Goal: Task Accomplishment & Management: Manage account settings

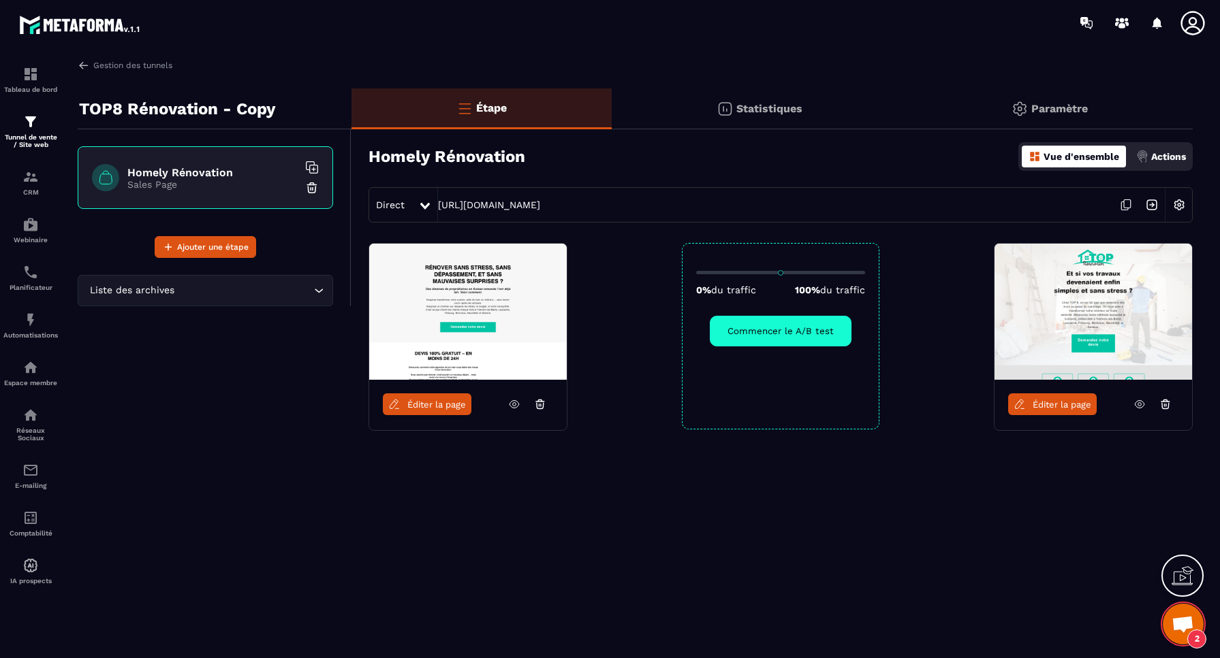
scroll to position [8705, 0]
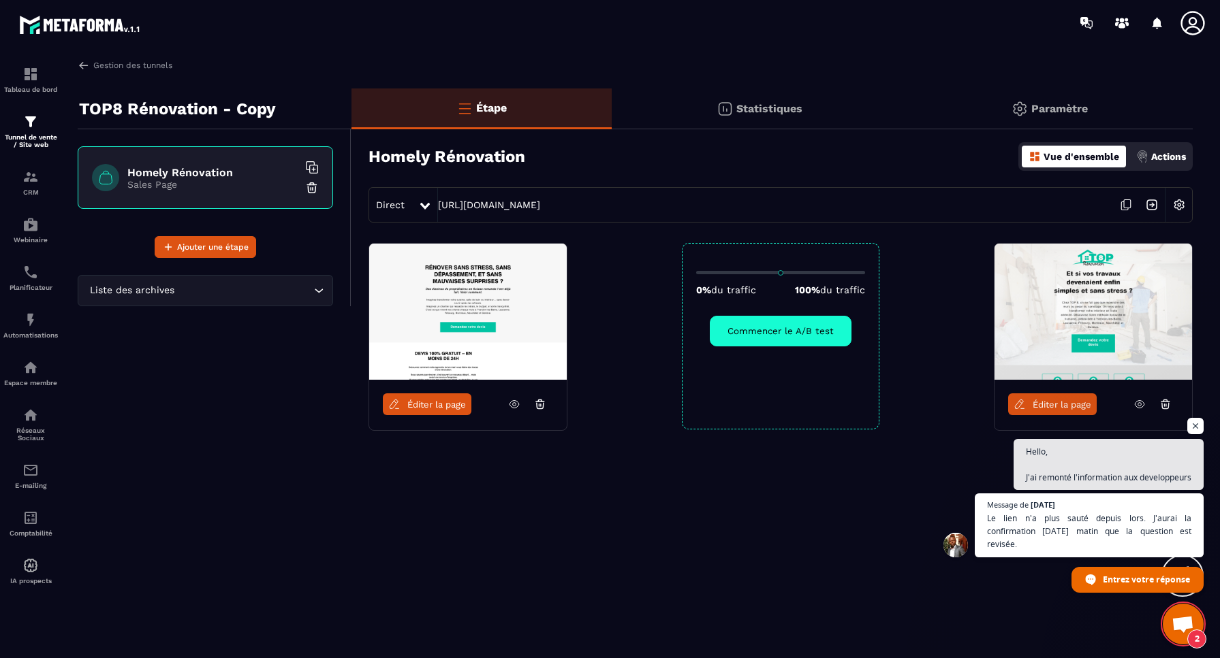
click at [1186, 621] on span "Ouvrir le chat" at bounding box center [1182, 625] width 22 height 19
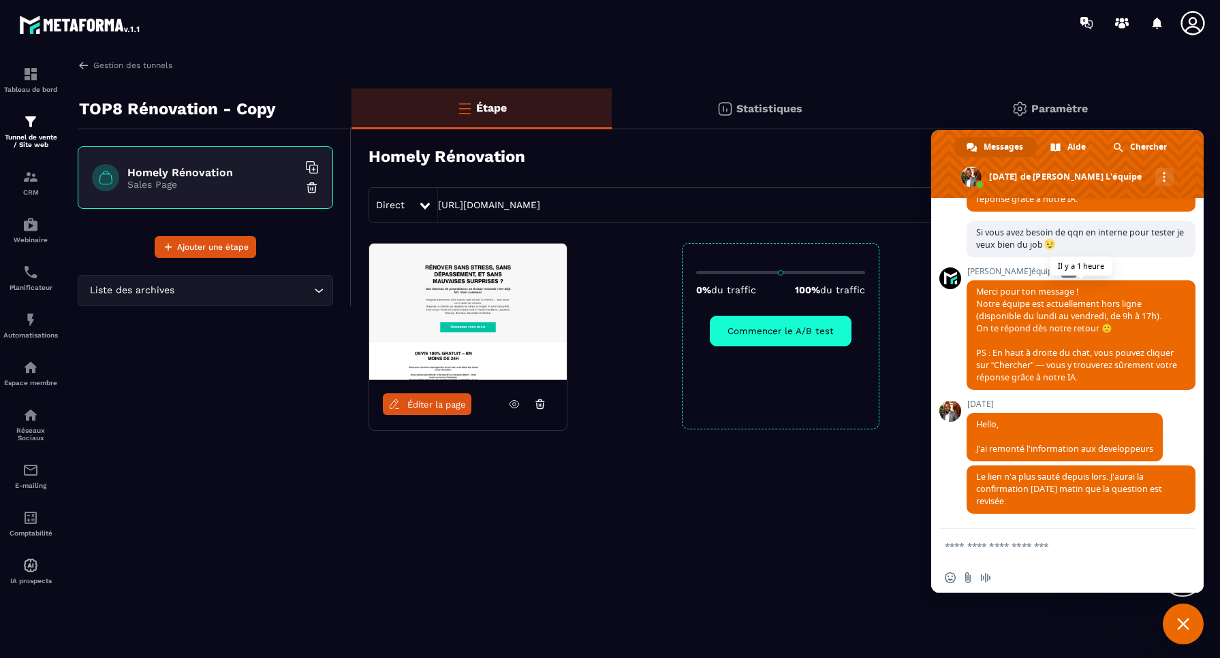
scroll to position [8816, 0]
drag, startPoint x: 993, startPoint y: 494, endPoint x: 1181, endPoint y: 502, distance: 188.8
click at [1181, 502] on span "Le lien n'a plus sauté depuis lors. J'aurai la confirmation [DATE] matin que la…" at bounding box center [1080, 490] width 229 height 48
click at [699, 160] on div "Homely Rénovation Vue d'ensemble Actions" at bounding box center [780, 157] width 824 height 48
drag, startPoint x: 705, startPoint y: 165, endPoint x: 714, endPoint y: 165, distance: 8.2
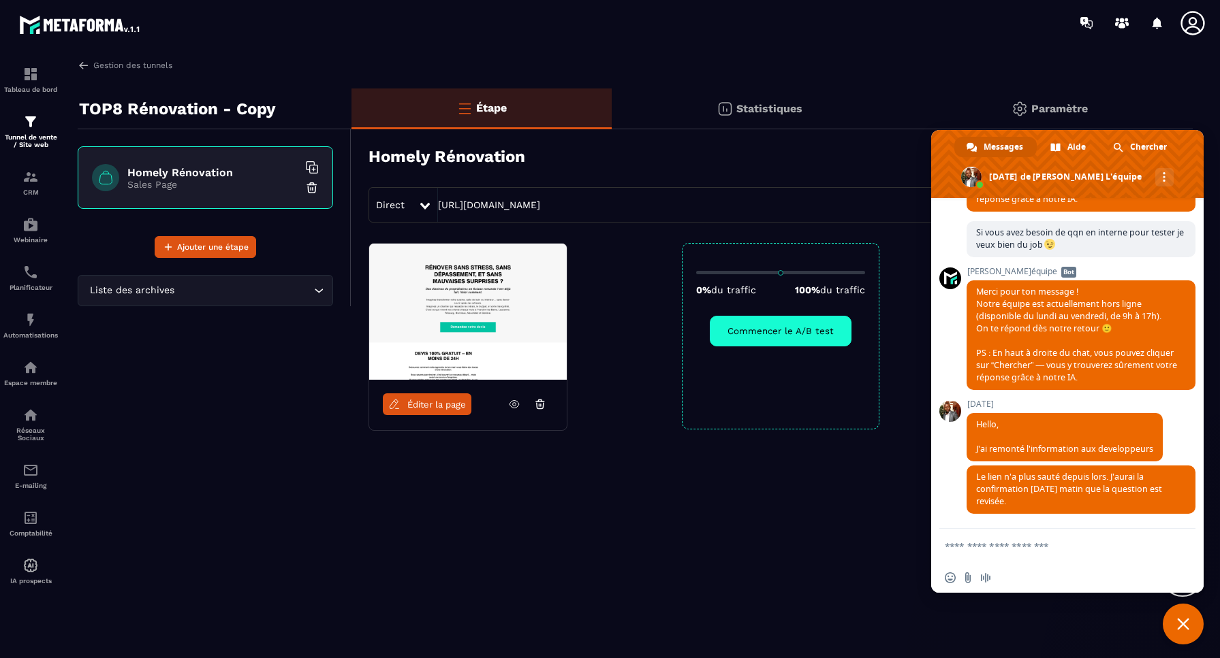
click at [705, 165] on div "Homely Rénovation Vue d'ensemble Actions" at bounding box center [780, 157] width 824 height 48
click at [1185, 617] on span "Fermer le chat" at bounding box center [1182, 624] width 41 height 41
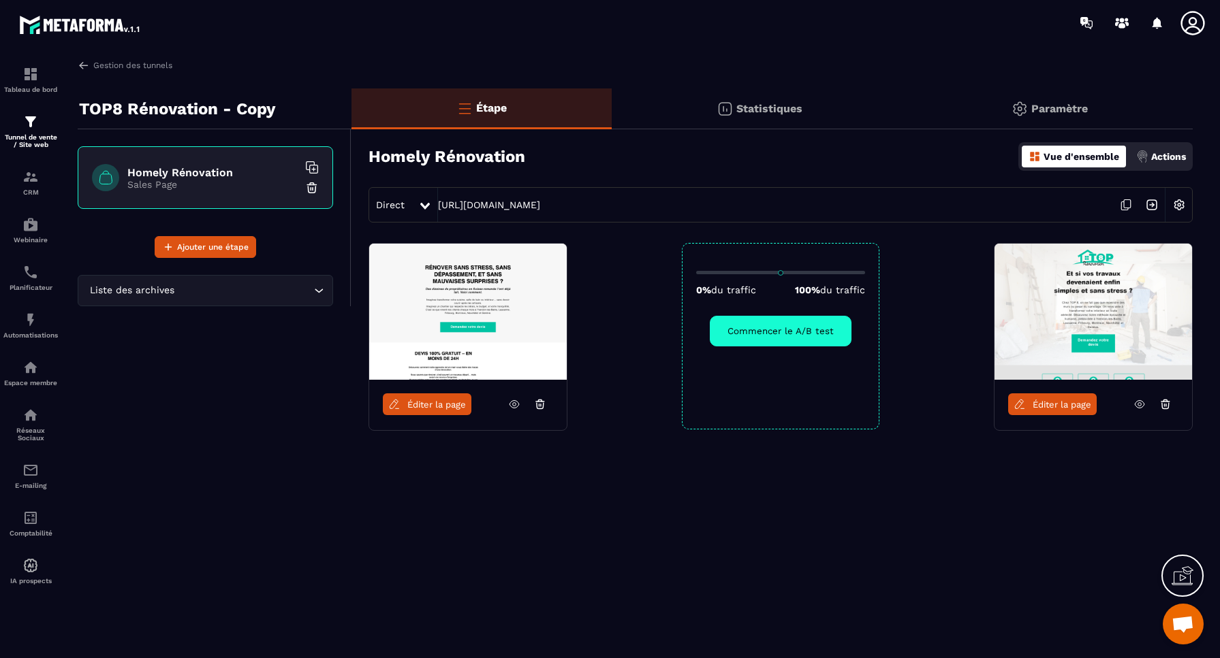
click at [1180, 203] on img at bounding box center [1179, 205] width 26 height 26
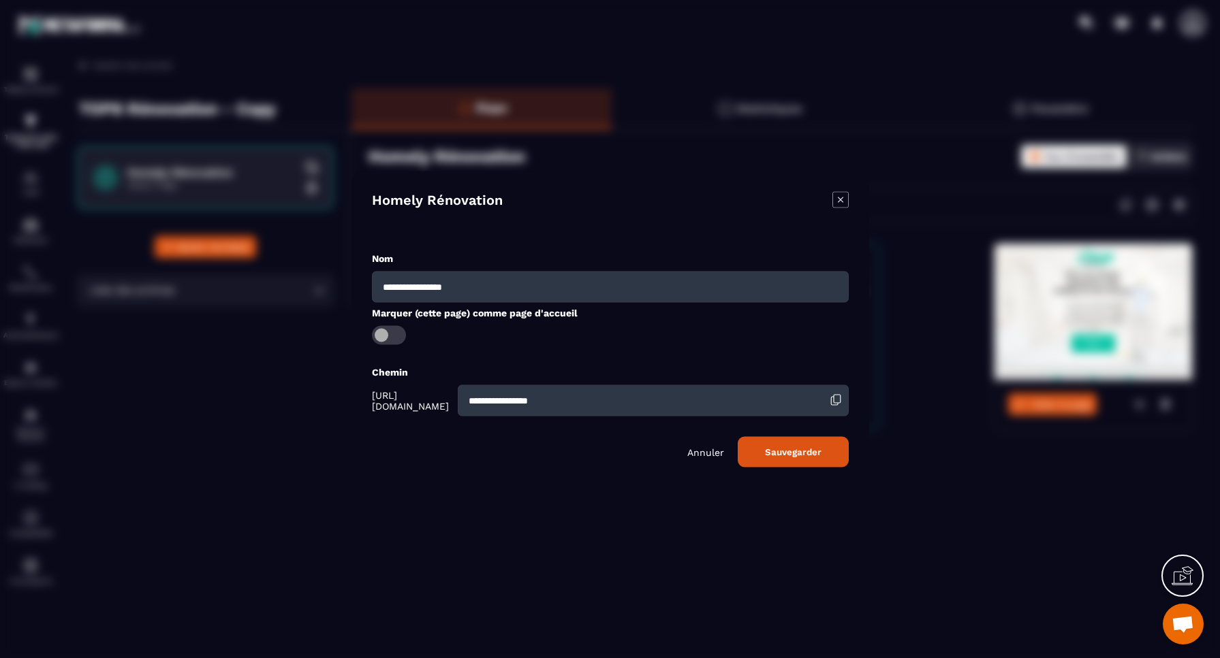
click at [522, 280] on input "**********" at bounding box center [610, 286] width 477 height 31
click at [665, 227] on div "Homely Rénovation" at bounding box center [610, 210] width 477 height 39
drag, startPoint x: 843, startPoint y: 197, endPoint x: 876, endPoint y: 180, distance: 37.5
click at [843, 197] on icon "Modal window" at bounding box center [840, 199] width 16 height 16
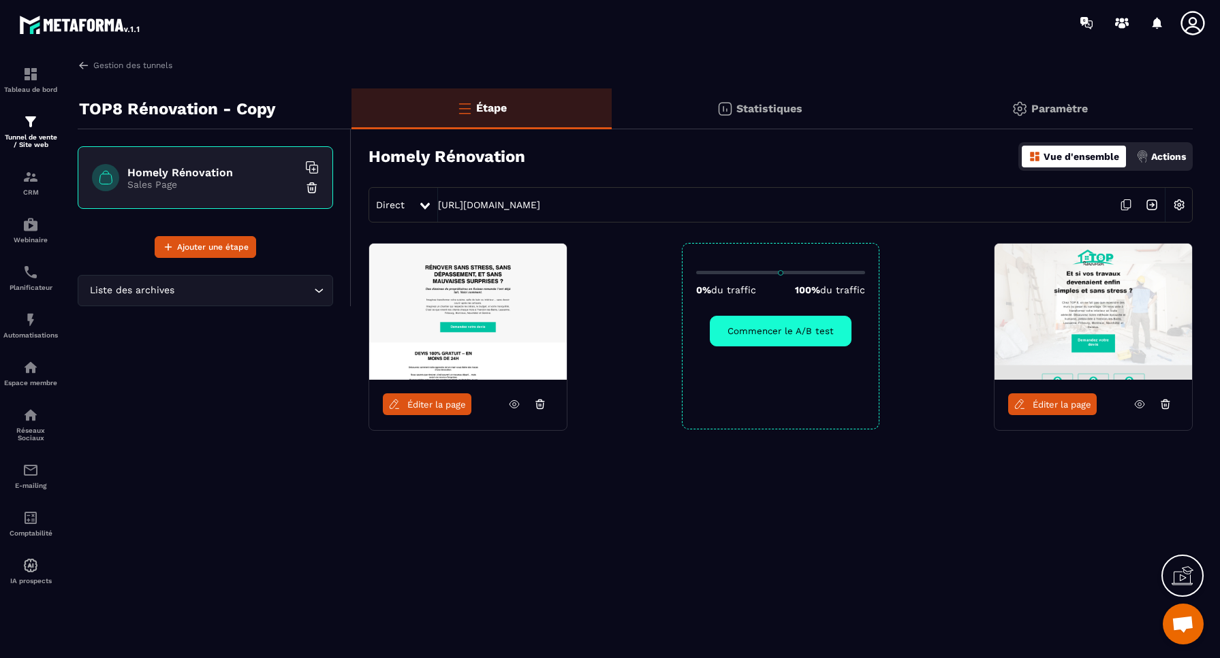
click at [1040, 107] on p "Paramètre" at bounding box center [1059, 108] width 57 height 13
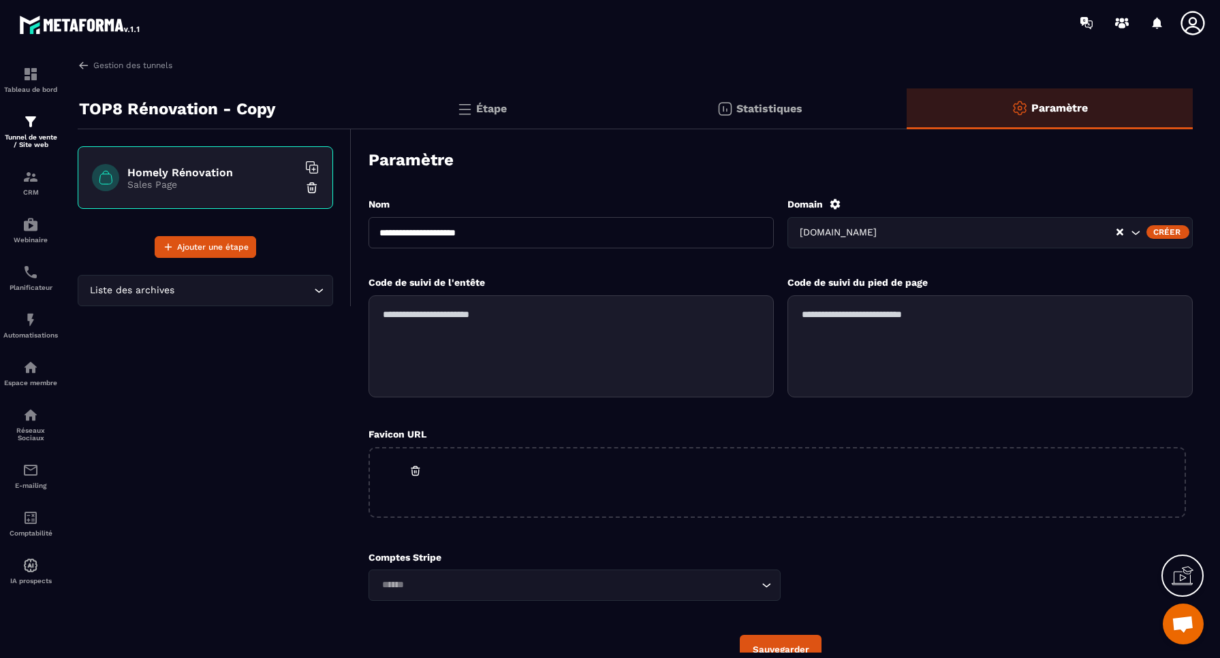
click at [1102, 225] on input "Search for option" at bounding box center [997, 232] width 236 height 15
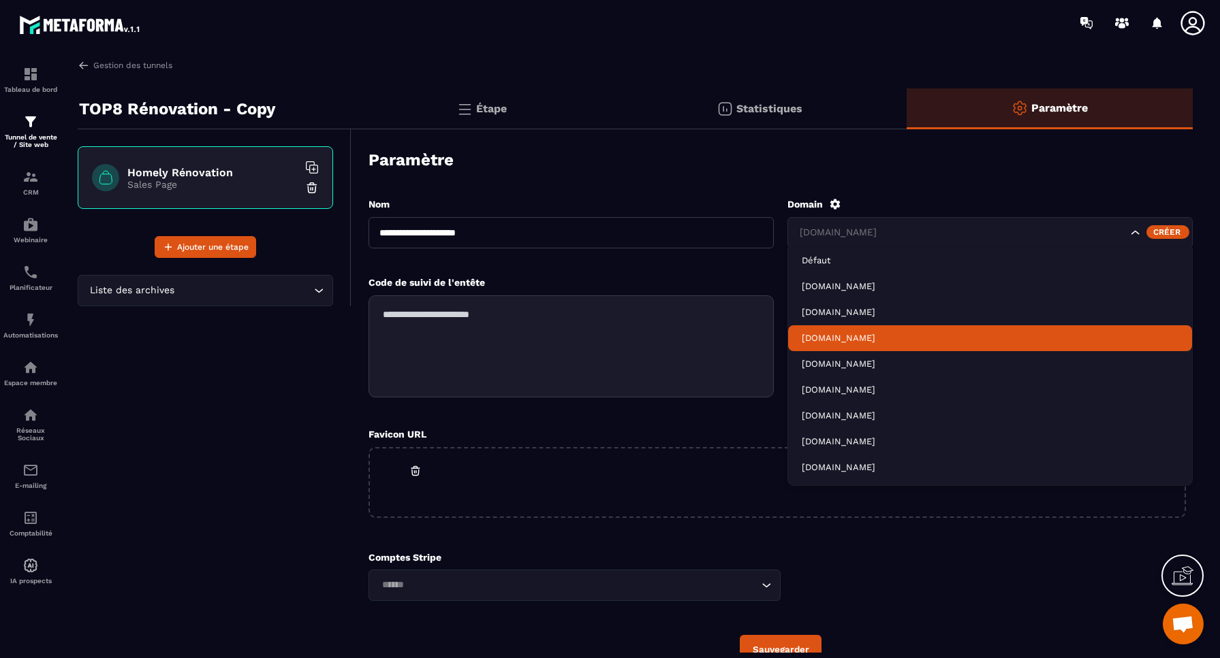
click at [844, 337] on p "[DOMAIN_NAME]" at bounding box center [989, 338] width 377 height 12
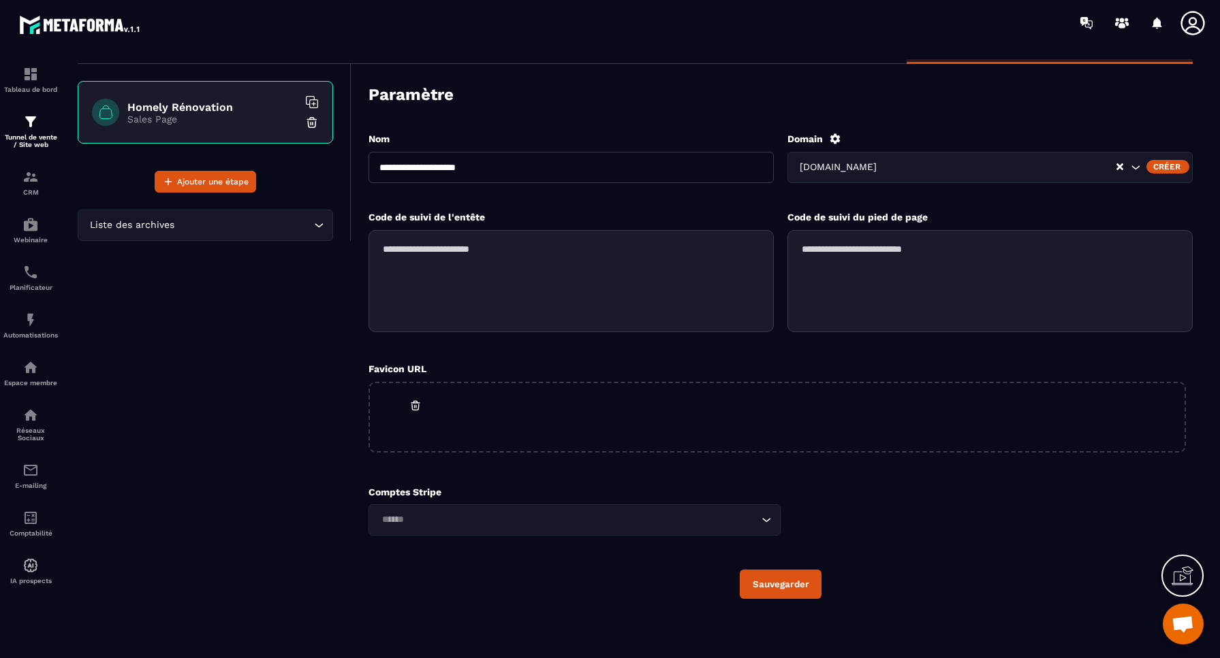
scroll to position [65, 0]
click at [779, 584] on button "Sauvegarder" at bounding box center [781, 585] width 82 height 29
click at [515, 169] on input "**********" at bounding box center [570, 168] width 405 height 31
drag, startPoint x: 514, startPoint y: 169, endPoint x: 462, endPoint y: 171, distance: 51.8
click at [462, 171] on input "**********" at bounding box center [570, 168] width 405 height 31
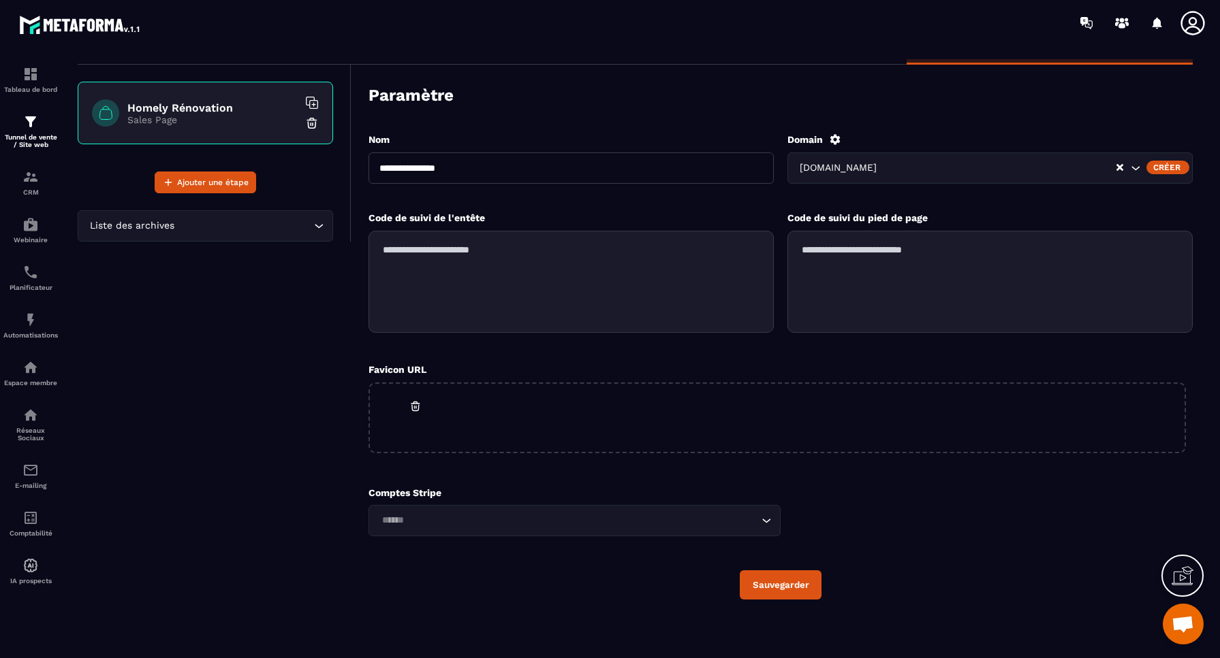
drag, startPoint x: 407, startPoint y: 167, endPoint x: 308, endPoint y: 170, distance: 98.1
click at [308, 170] on div "**********" at bounding box center [635, 332] width 1115 height 617
type input "**********"
click at [789, 587] on button "Sauvegarder" at bounding box center [781, 585] width 82 height 29
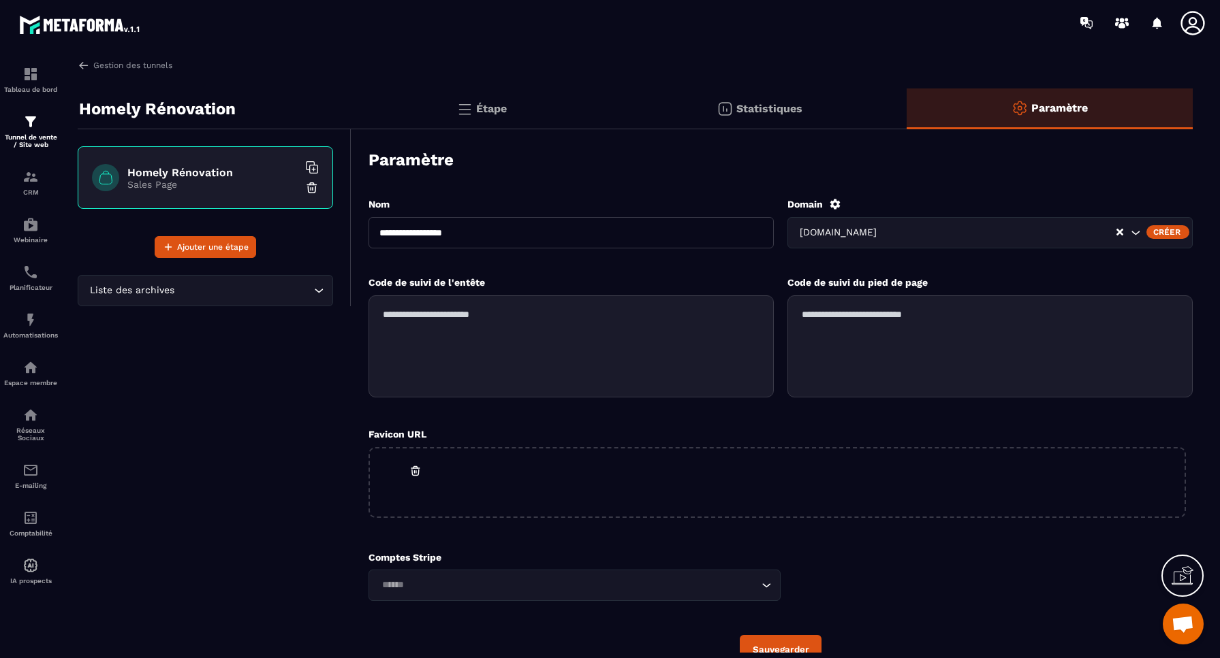
scroll to position [0, 0]
click at [128, 65] on link "Gestion des tunnels" at bounding box center [125, 65] width 95 height 12
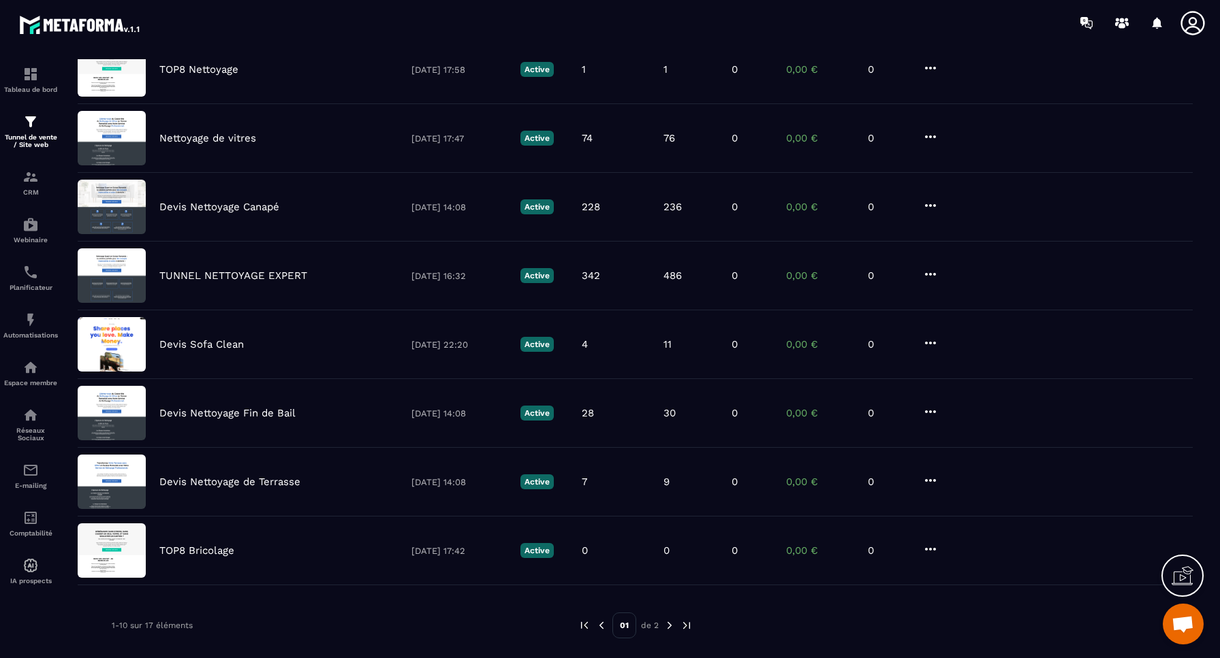
scroll to position [283, 0]
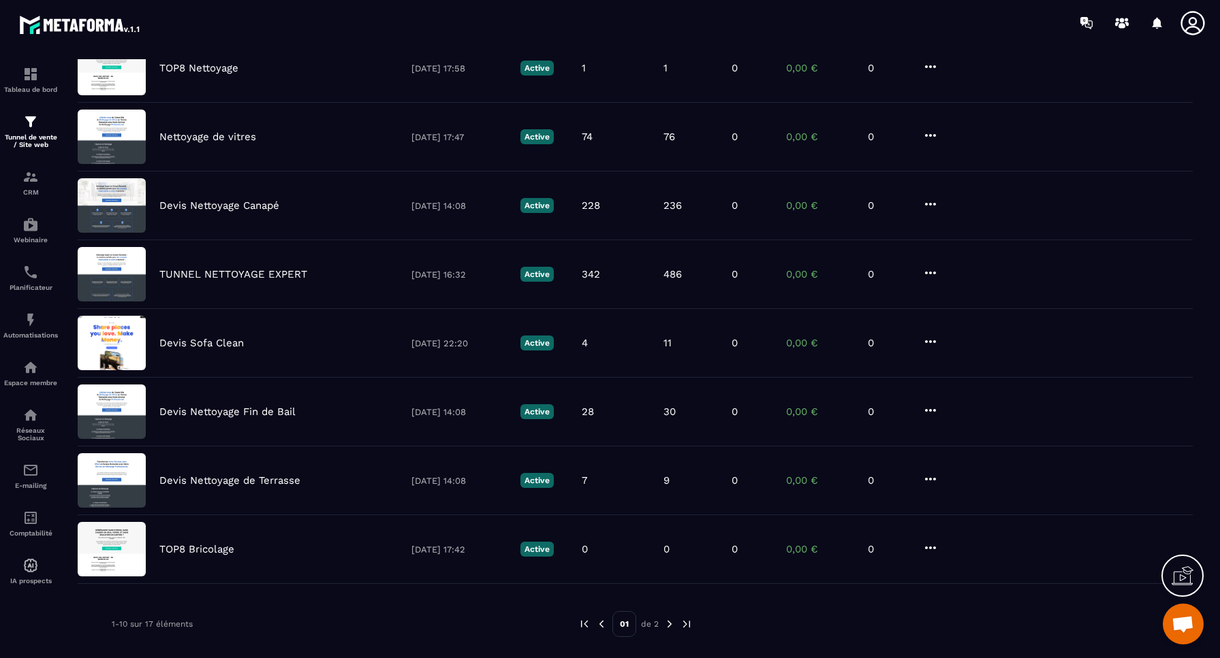
click at [668, 623] on img at bounding box center [669, 624] width 12 height 12
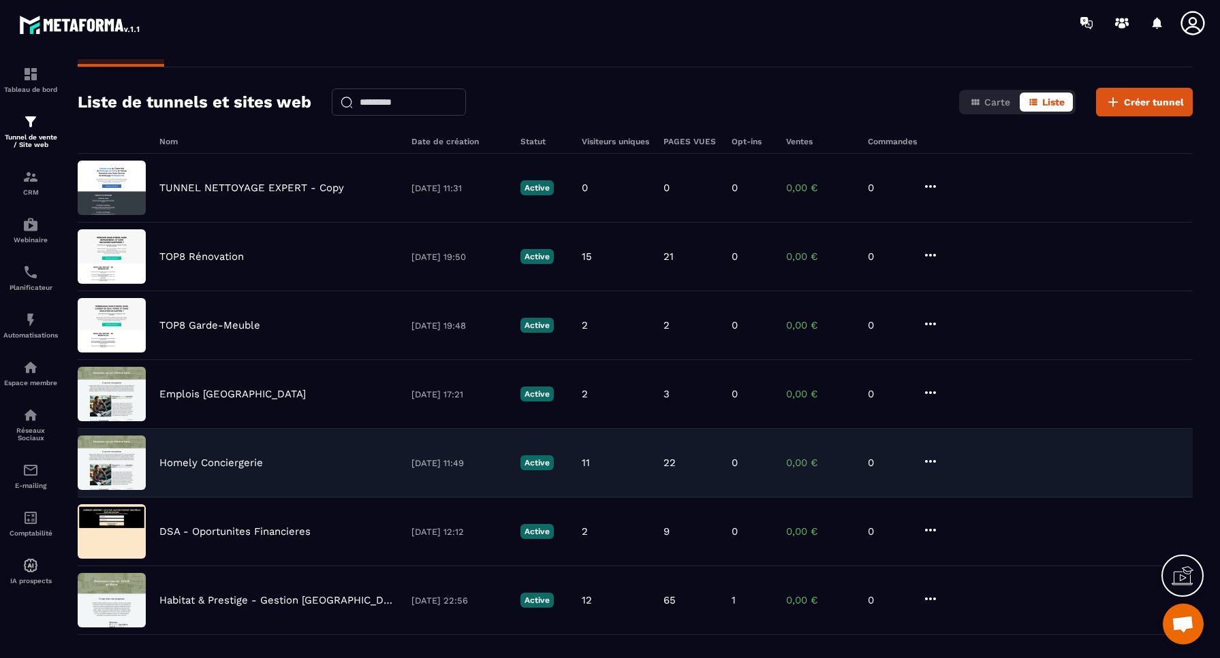
scroll to position [14, 0]
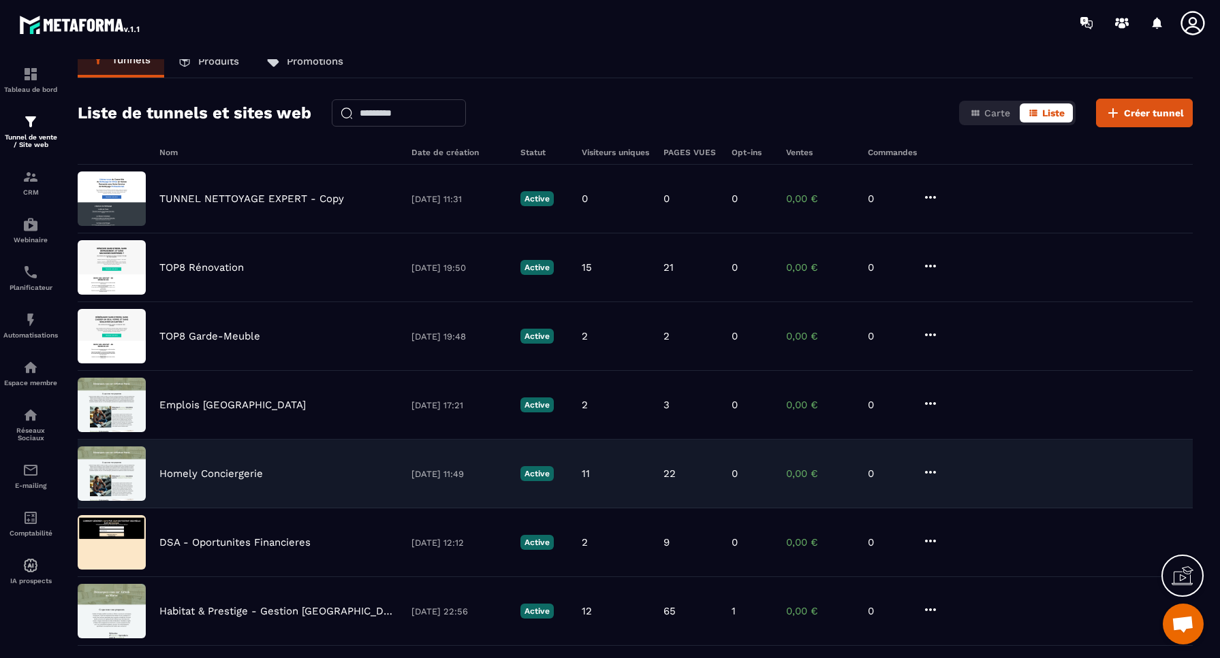
click at [930, 473] on icon at bounding box center [930, 472] width 11 height 3
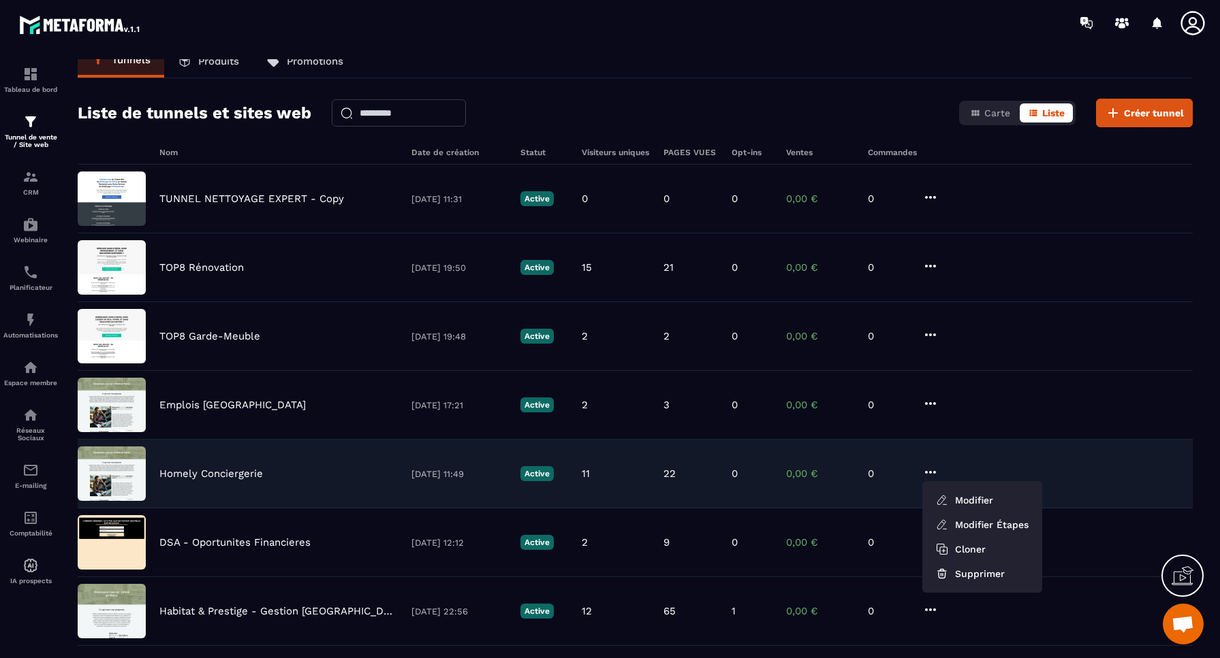
click at [182, 473] on p "Homely Conciergerie" at bounding box center [211, 474] width 104 height 12
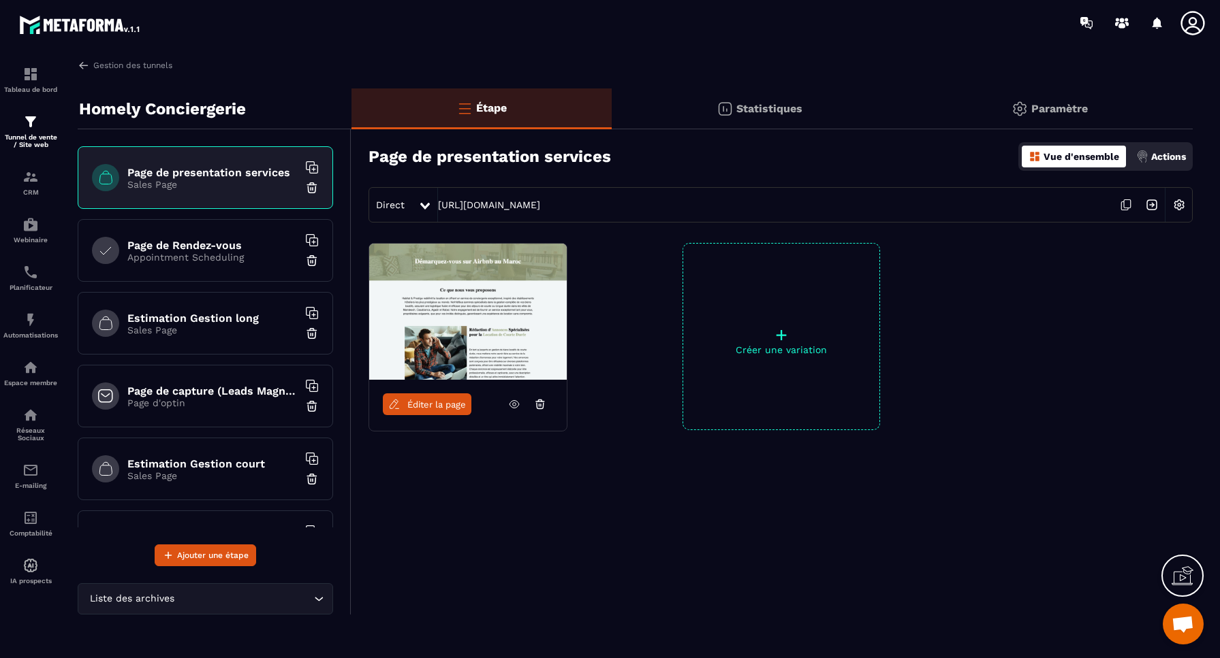
click at [1062, 111] on p "Paramètre" at bounding box center [1059, 108] width 57 height 13
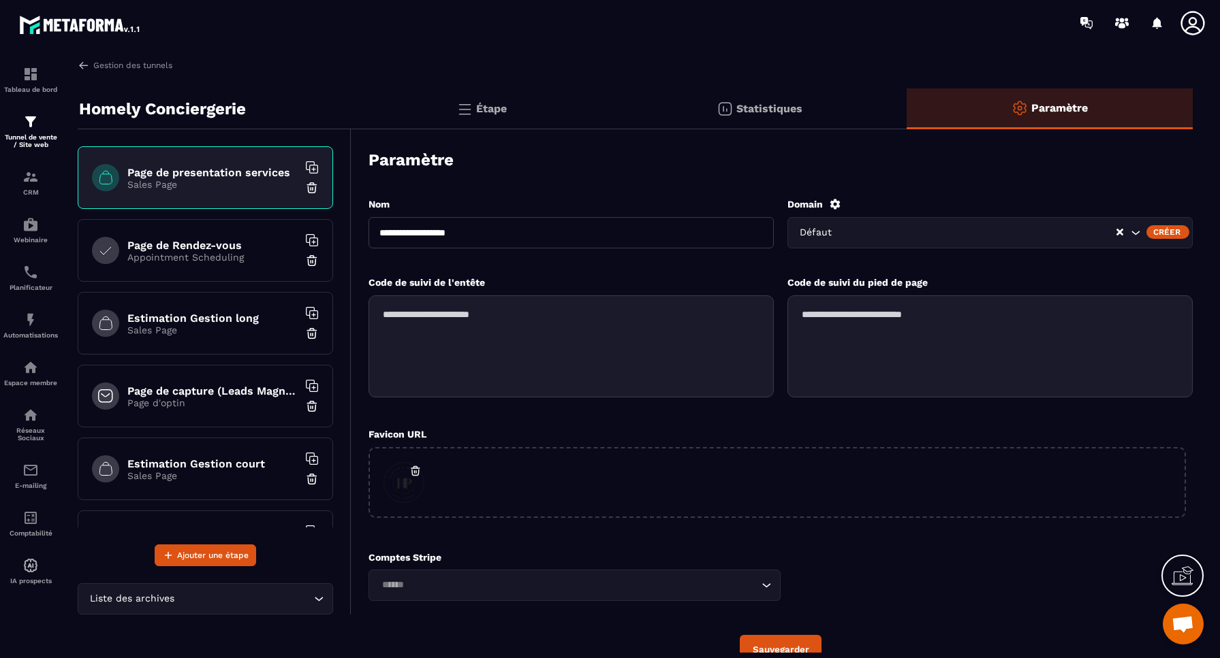
click at [859, 232] on input "Search for option" at bounding box center [979, 232] width 271 height 15
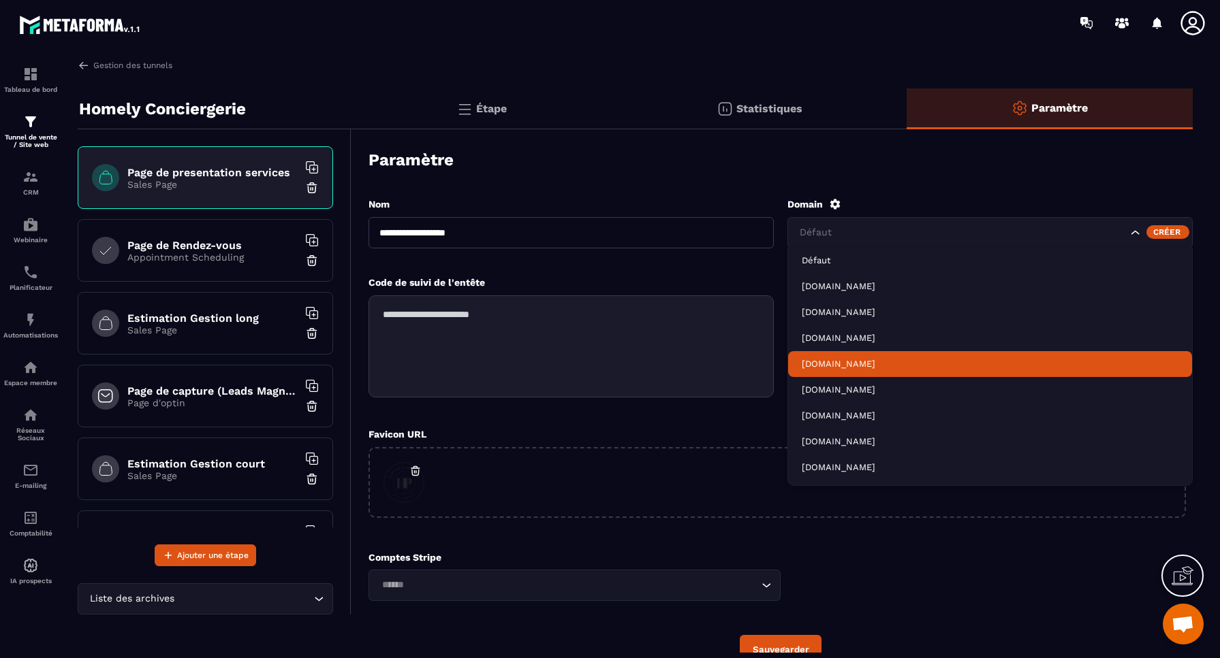
click at [849, 366] on p "[DOMAIN_NAME]" at bounding box center [989, 364] width 377 height 12
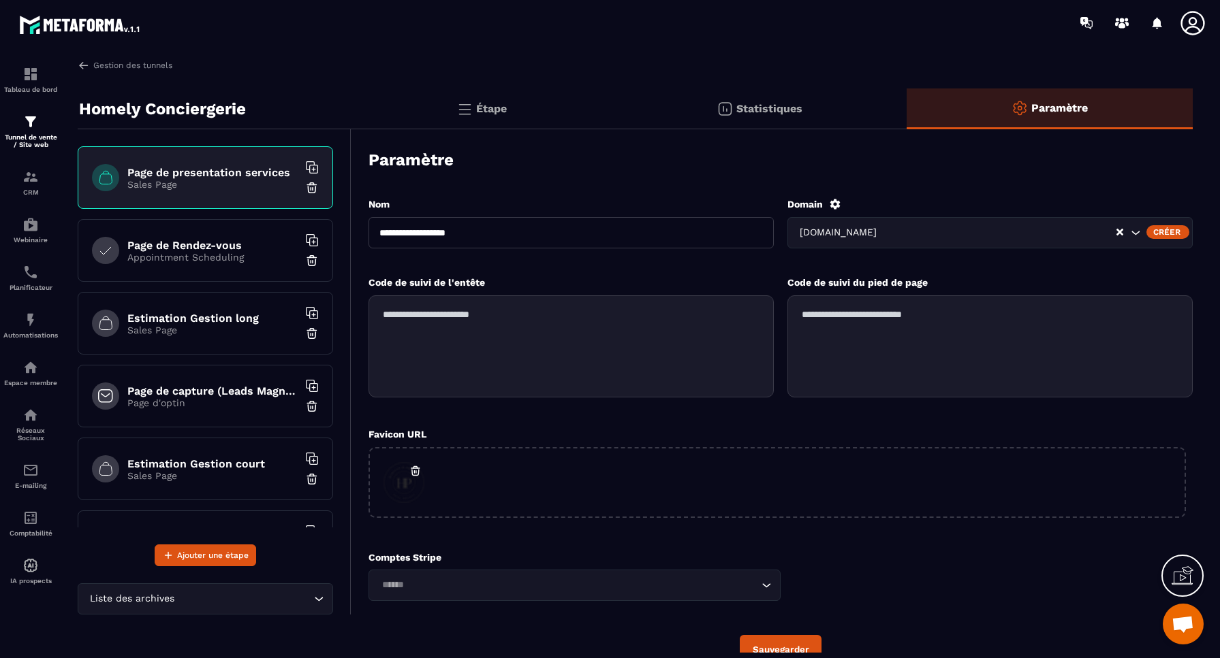
click at [798, 646] on button "Sauvegarder" at bounding box center [781, 649] width 82 height 29
click at [224, 190] on div "Page de presentation services Sales Page" at bounding box center [205, 177] width 255 height 63
drag, startPoint x: 496, startPoint y: 108, endPoint x: 444, endPoint y: 119, distance: 53.0
click at [496, 108] on p "Étape" at bounding box center [491, 108] width 31 height 13
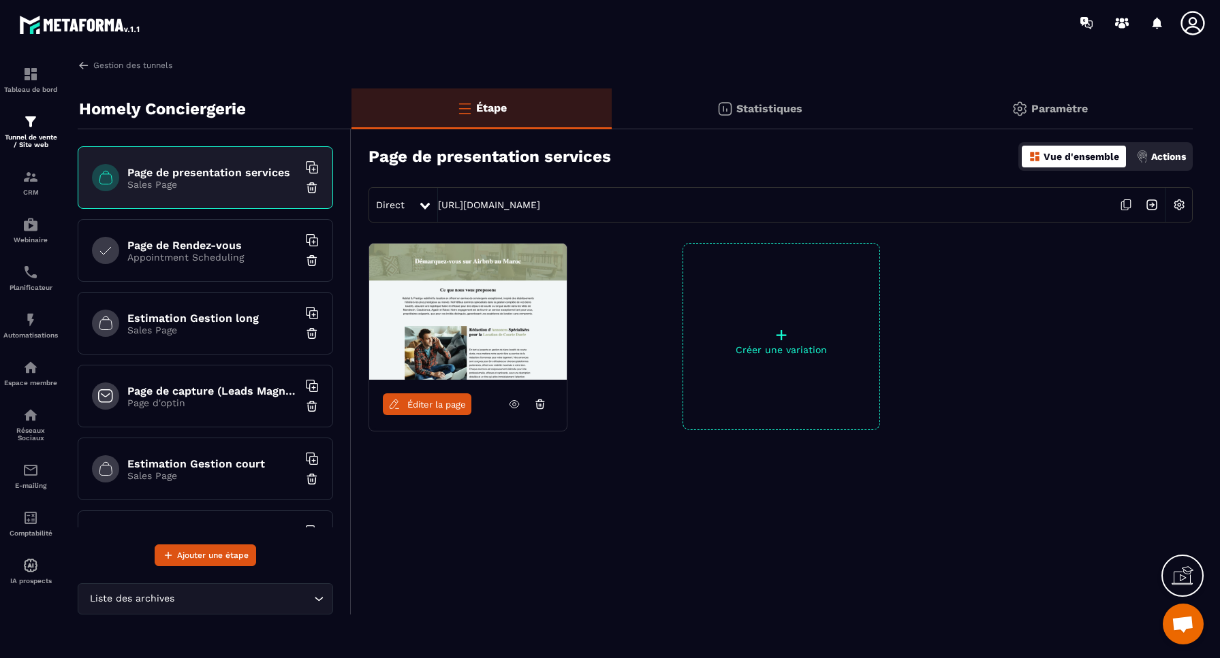
click at [1181, 205] on img at bounding box center [1179, 205] width 26 height 26
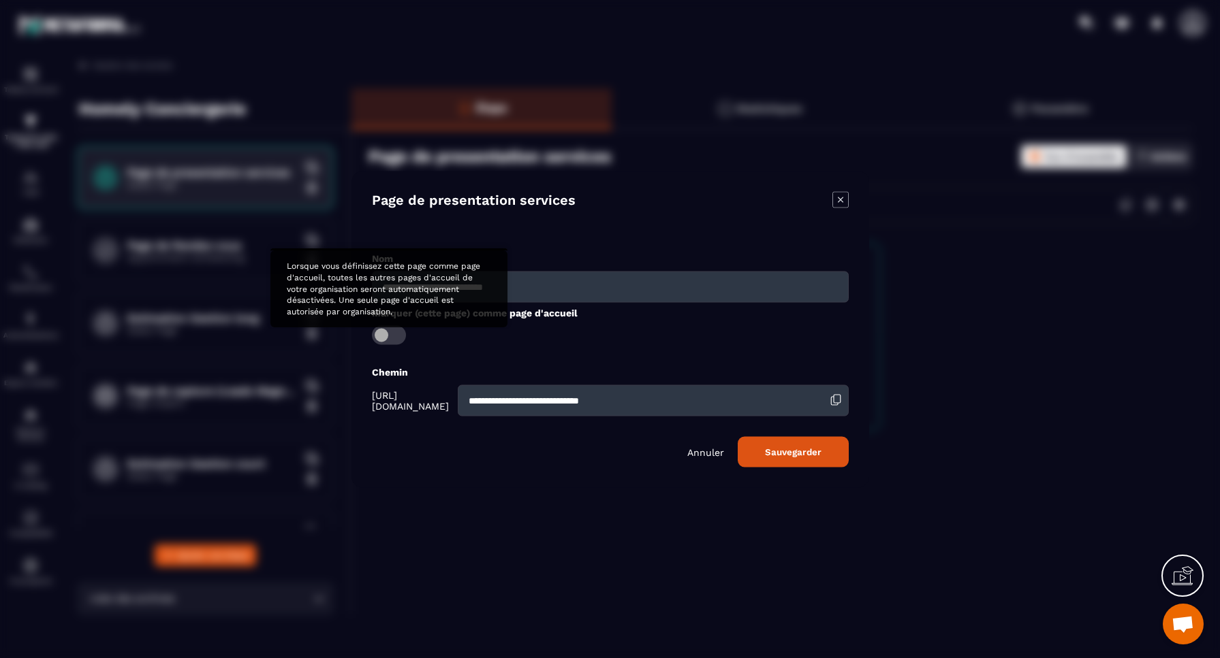
click at [391, 334] on span "Modal window" at bounding box center [389, 334] width 34 height 19
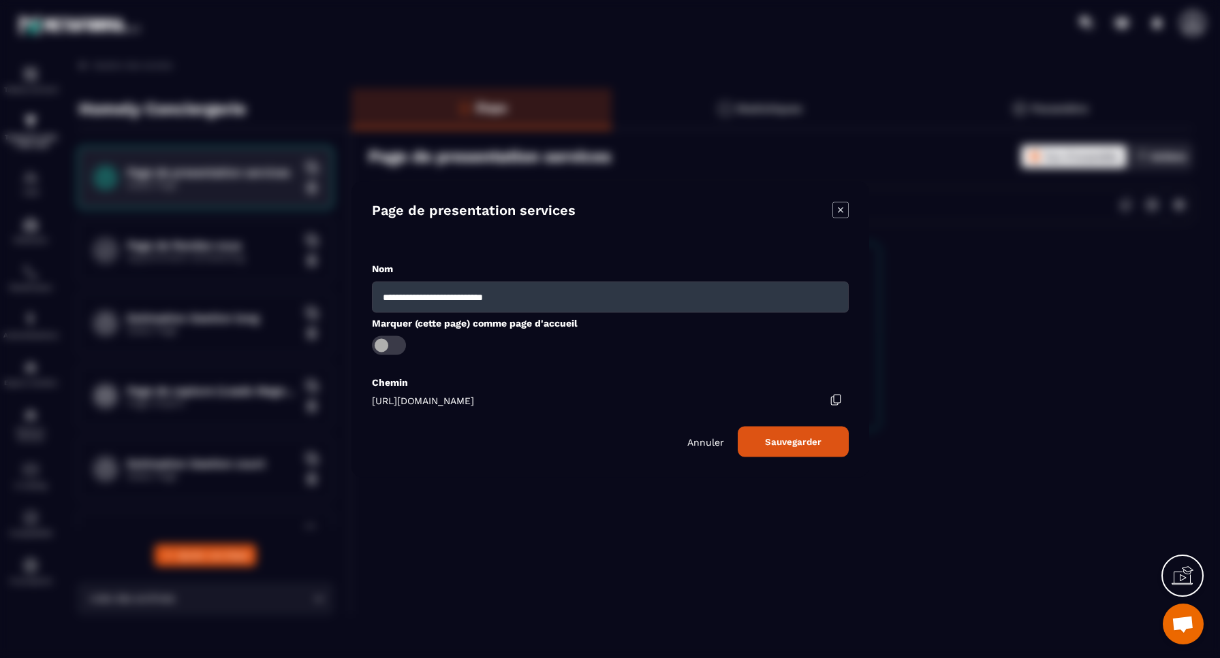
drag, startPoint x: 537, startPoint y: 296, endPoint x: 319, endPoint y: 291, distance: 218.0
click at [319, 291] on section "**********" at bounding box center [610, 329] width 1220 height 658
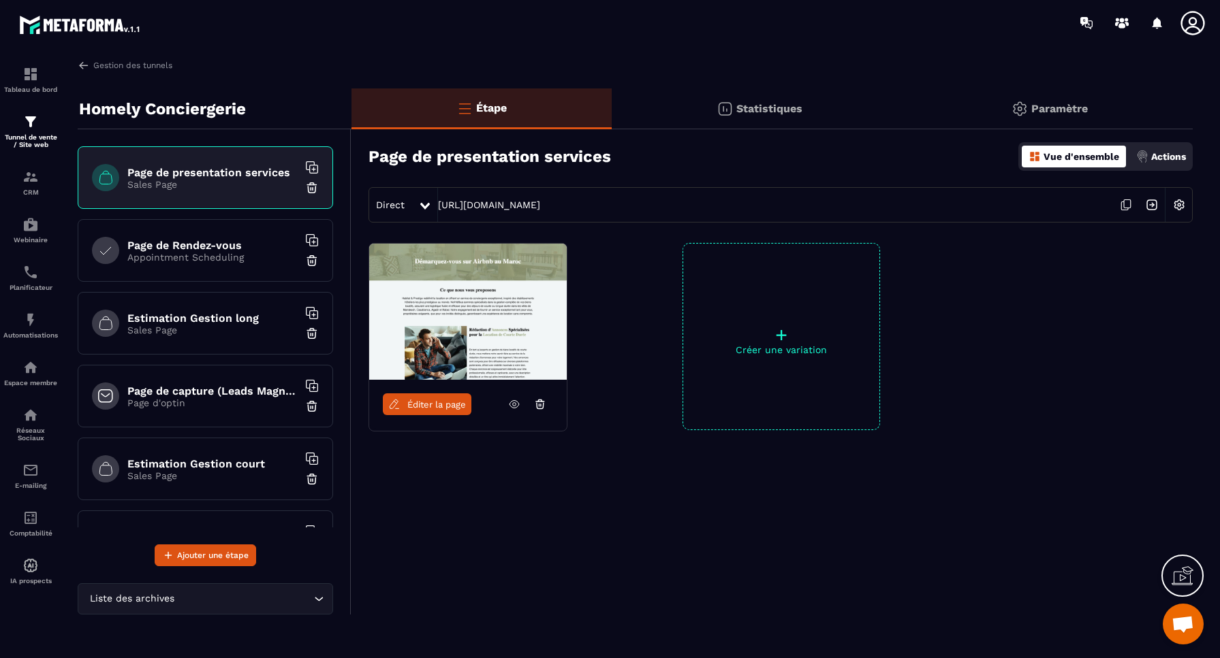
click at [1179, 204] on img at bounding box center [1179, 205] width 26 height 26
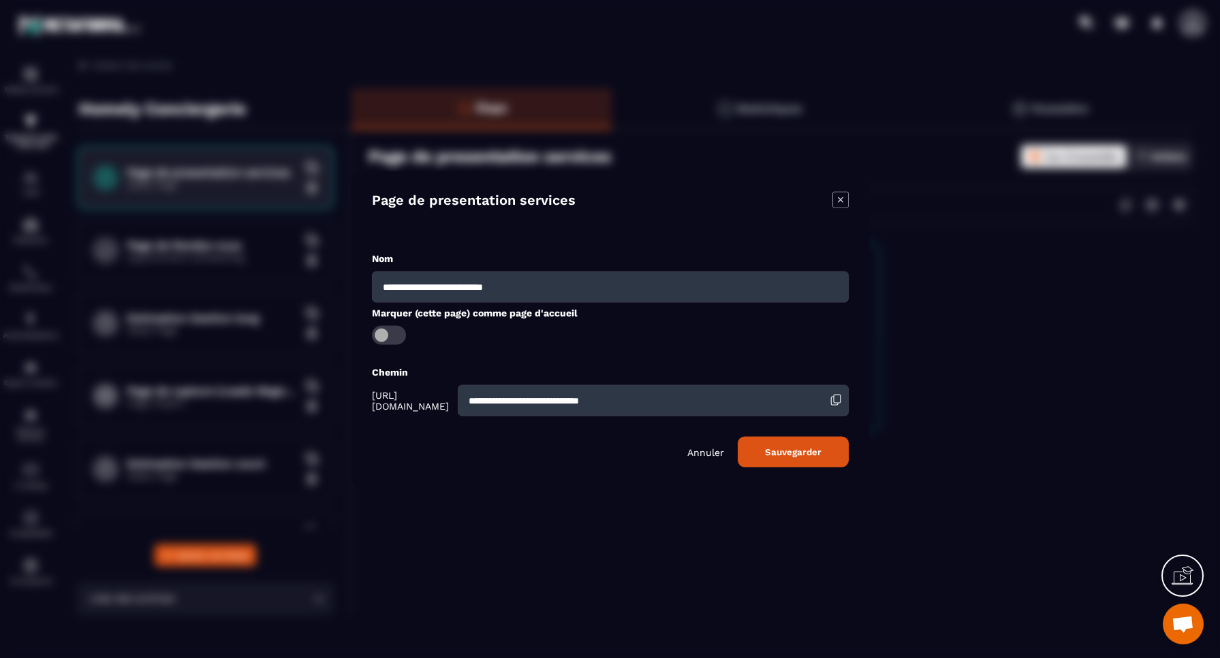
drag, startPoint x: 524, startPoint y: 285, endPoint x: 330, endPoint y: 288, distance: 194.8
click at [330, 288] on section "**********" at bounding box center [610, 329] width 1220 height 658
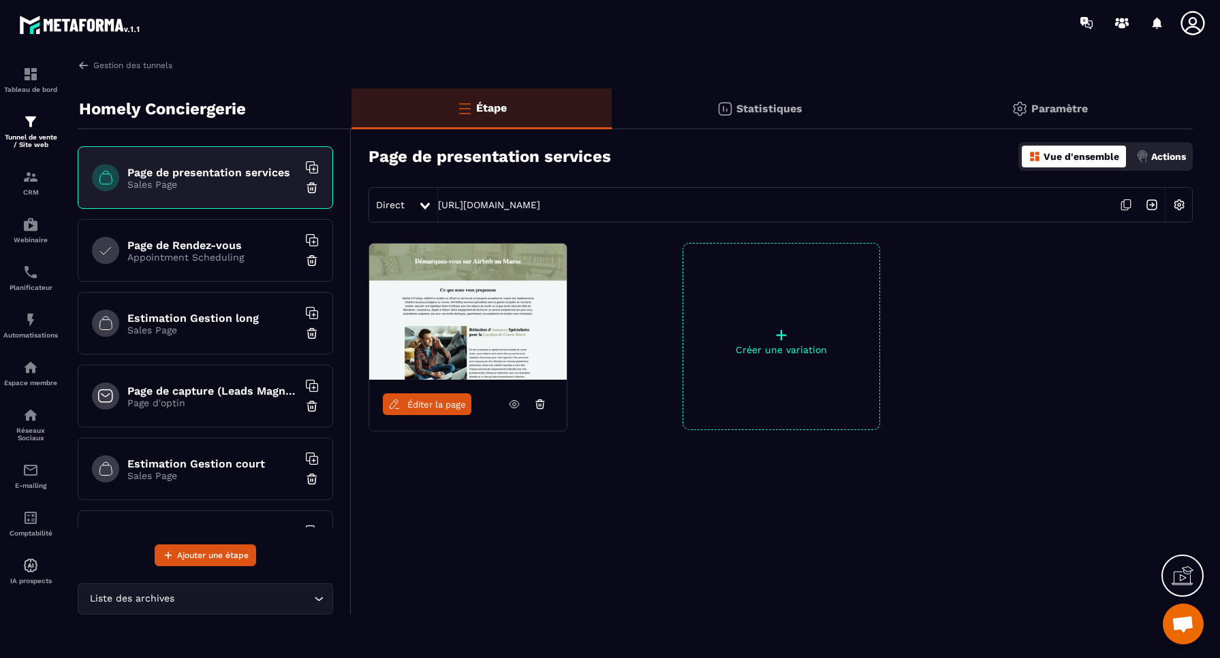
click at [1184, 206] on img at bounding box center [1179, 205] width 26 height 26
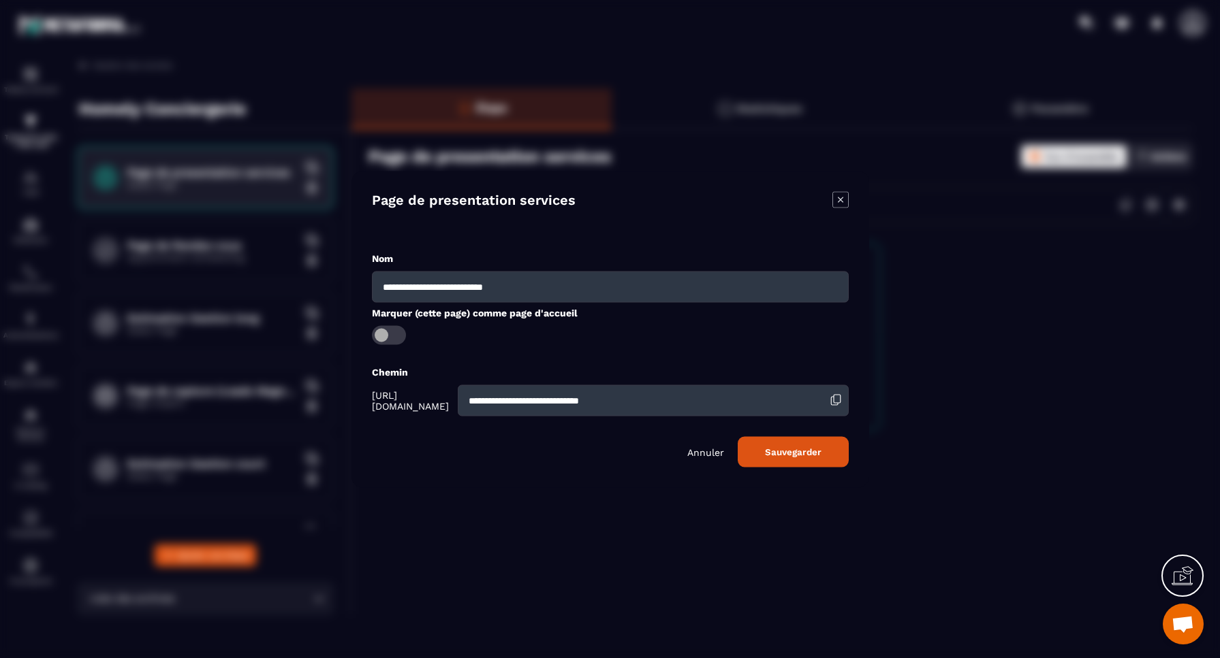
click at [696, 283] on input "**********" at bounding box center [610, 286] width 477 height 31
click at [690, 287] on input "**********" at bounding box center [610, 286] width 477 height 31
type input "**********"
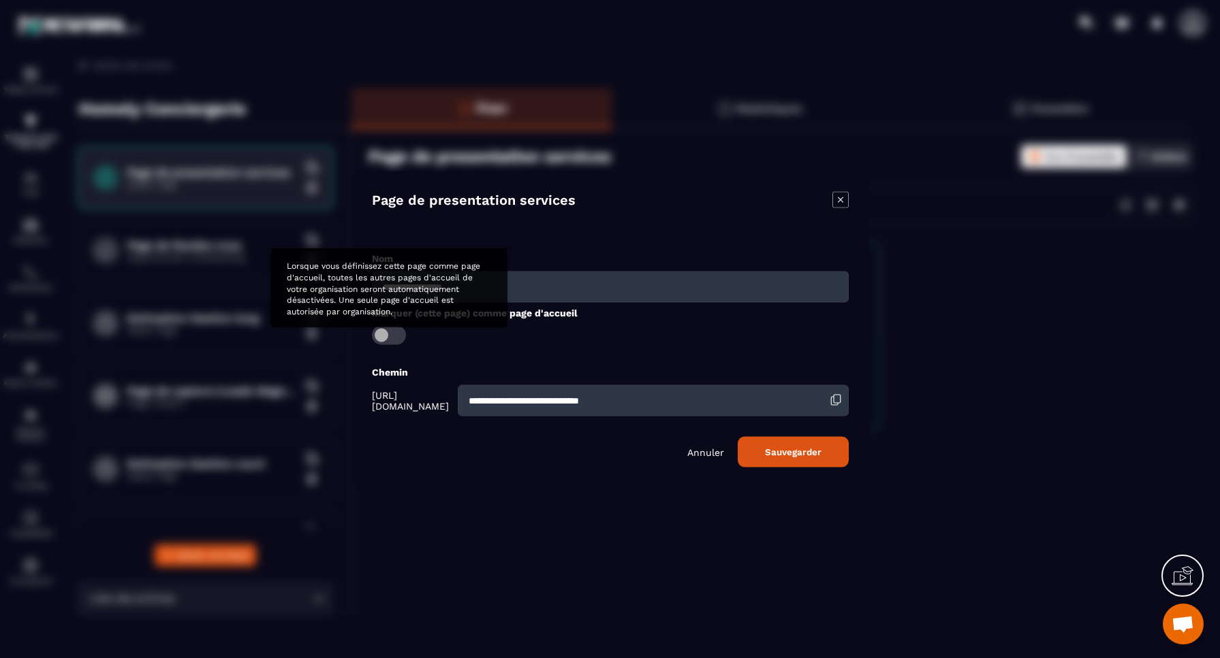
click at [394, 335] on span "Modal window" at bounding box center [389, 334] width 34 height 19
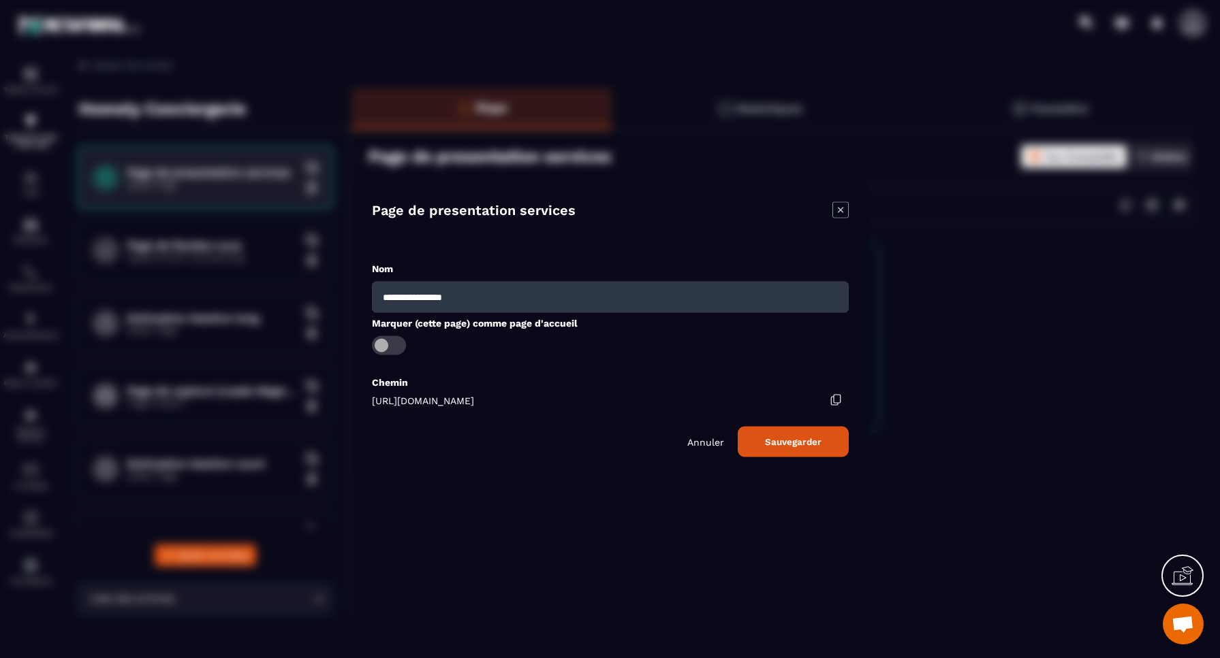
click at [796, 447] on button "Sauvegarder" at bounding box center [792, 441] width 111 height 31
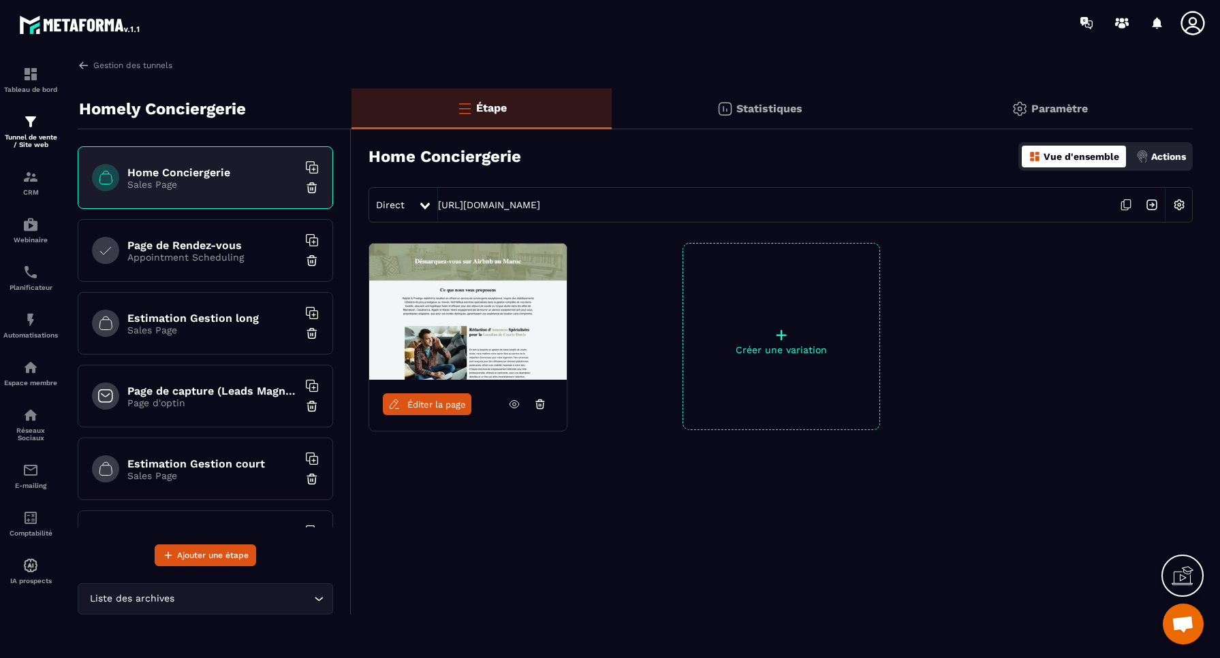
click at [202, 334] on p "Sales Page" at bounding box center [212, 330] width 170 height 11
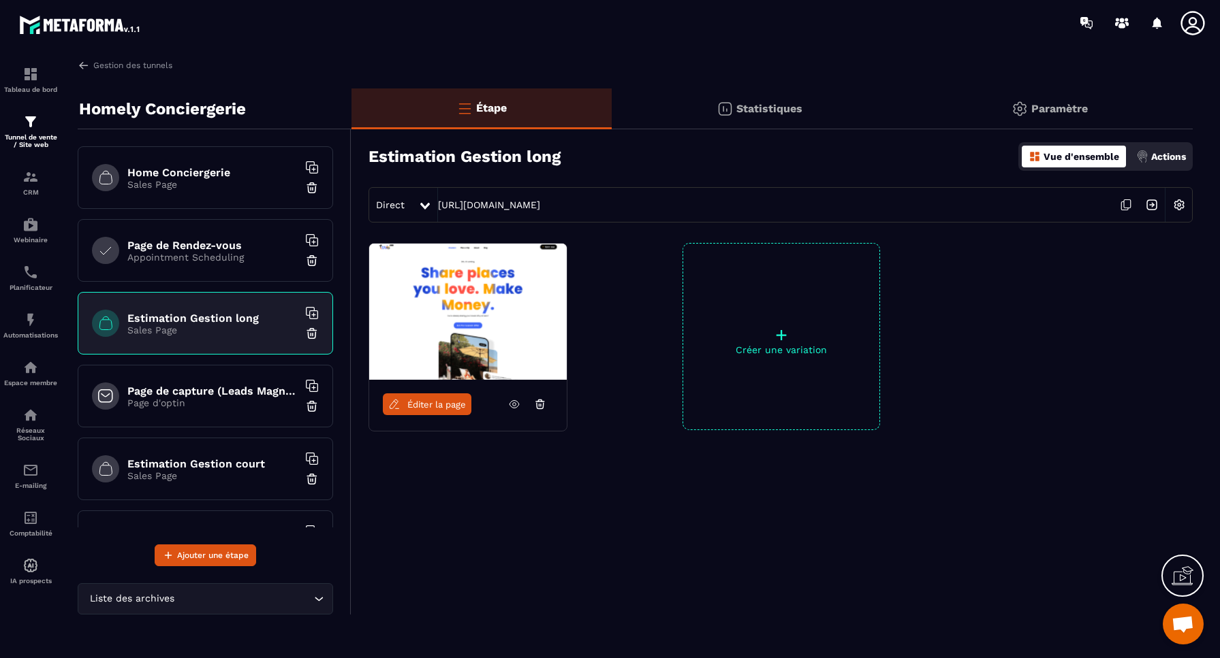
click at [434, 405] on span "Éditer la page" at bounding box center [436, 405] width 59 height 10
